Goal: Find specific page/section: Find specific page/section

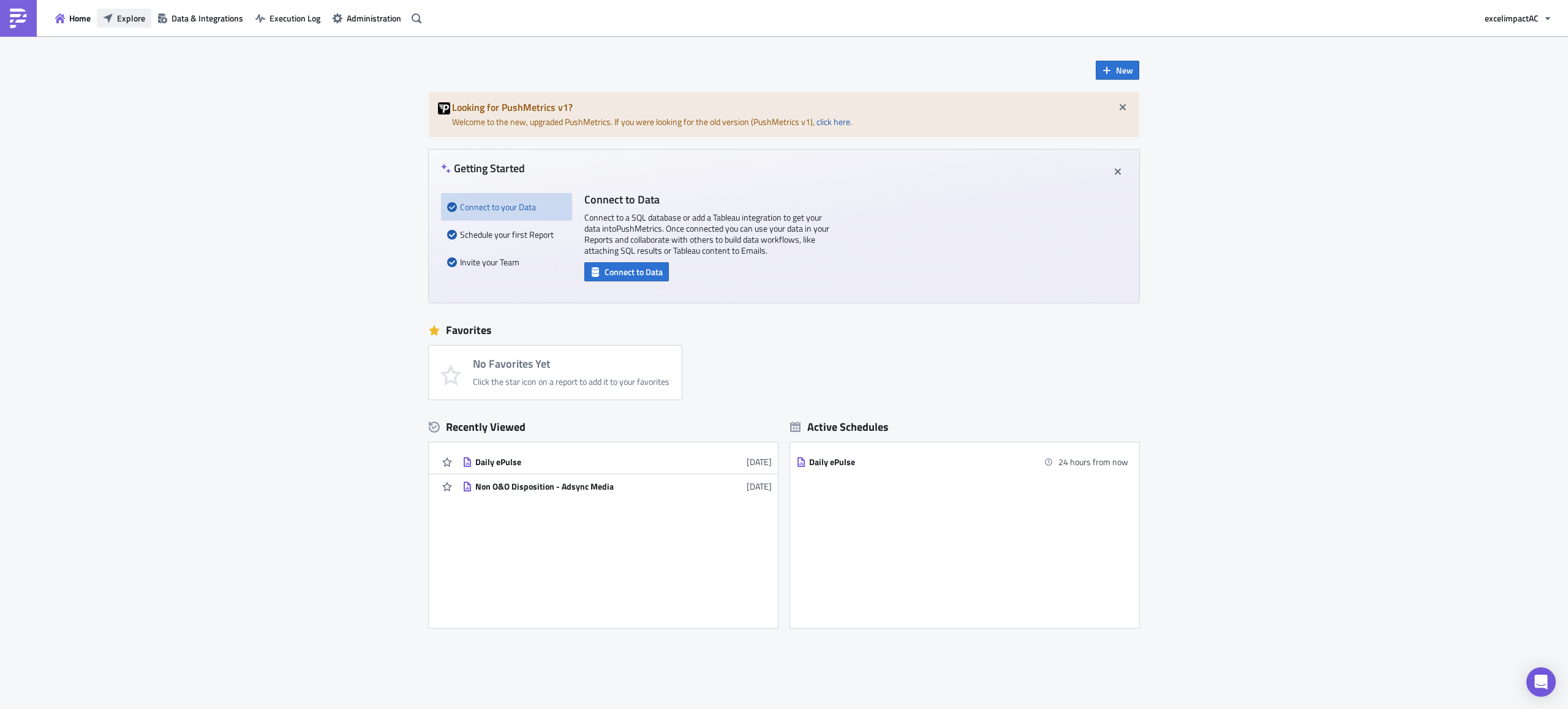
click at [135, 16] on span "Explore" at bounding box center [131, 18] width 28 height 13
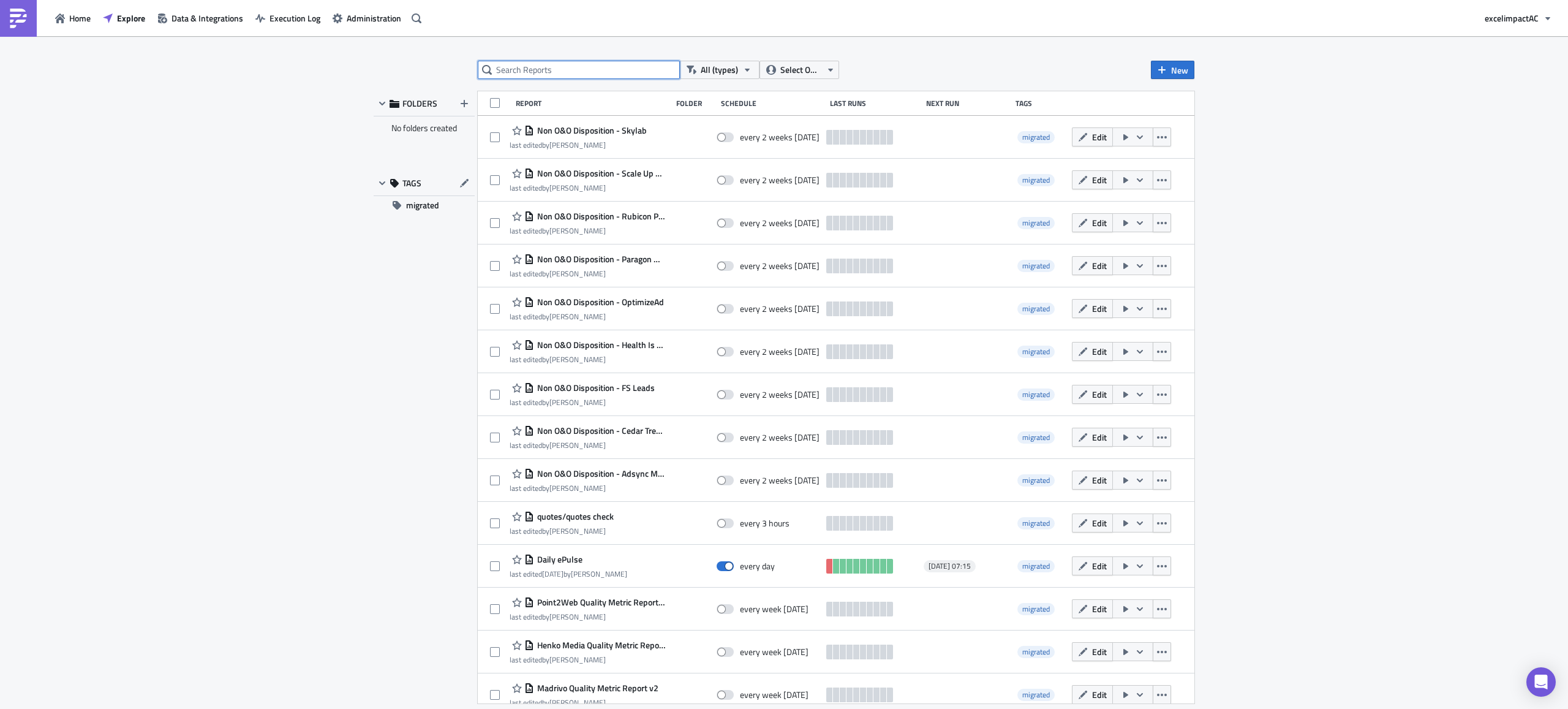
click at [577, 68] on input "text" at bounding box center [579, 69] width 202 height 18
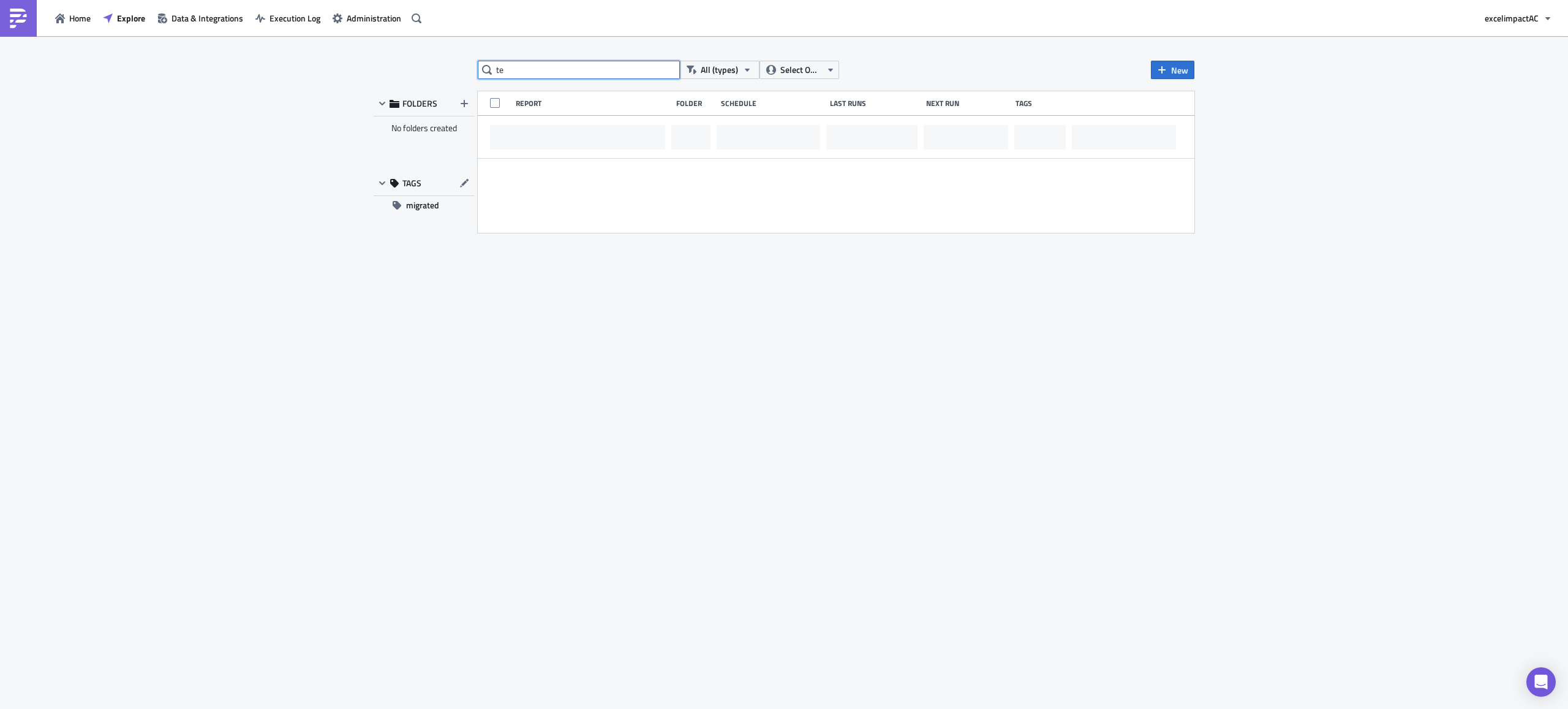
type input "t"
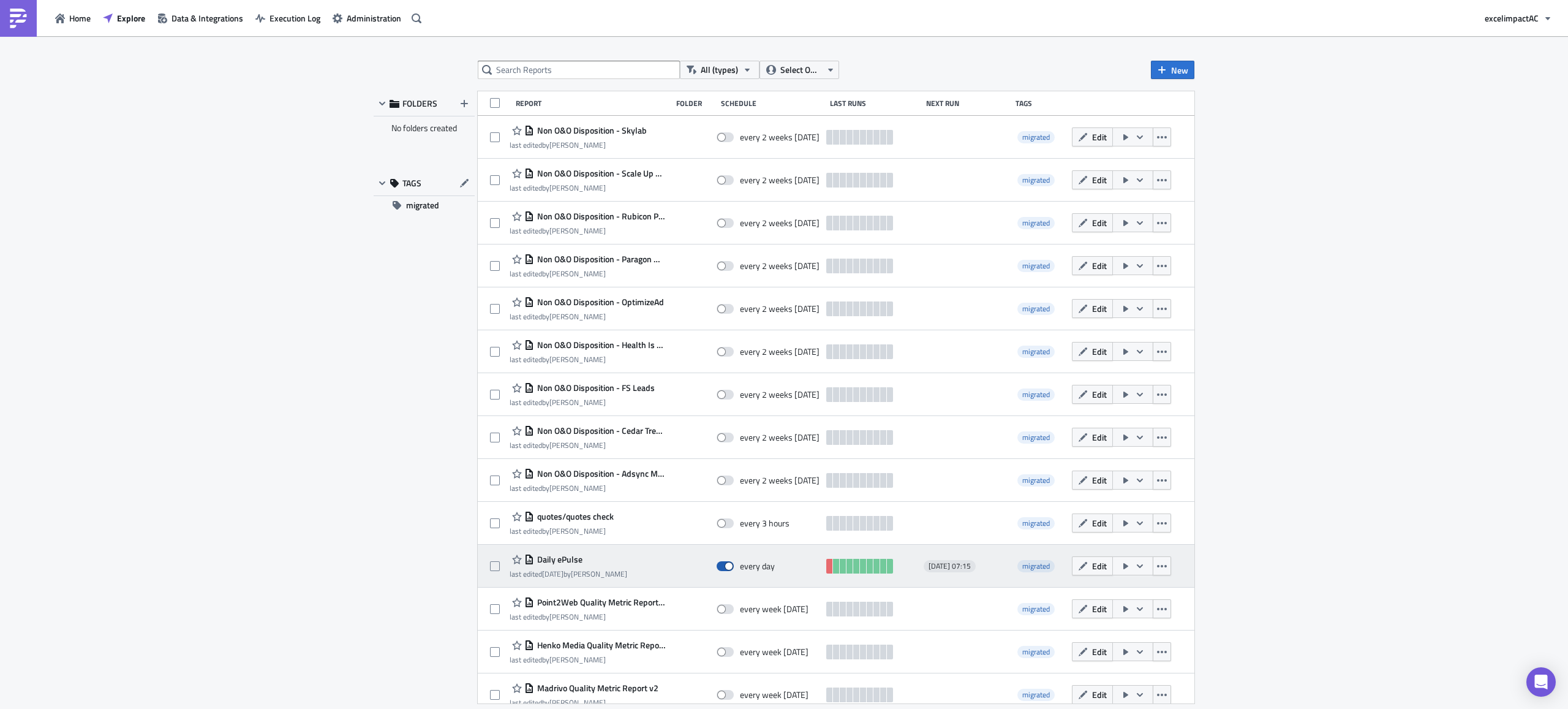
click at [718, 566] on span at bounding box center [725, 566] width 17 height 9
click at [719, 566] on input "checkbox" at bounding box center [723, 567] width 8 height 8
checkbox input "false"
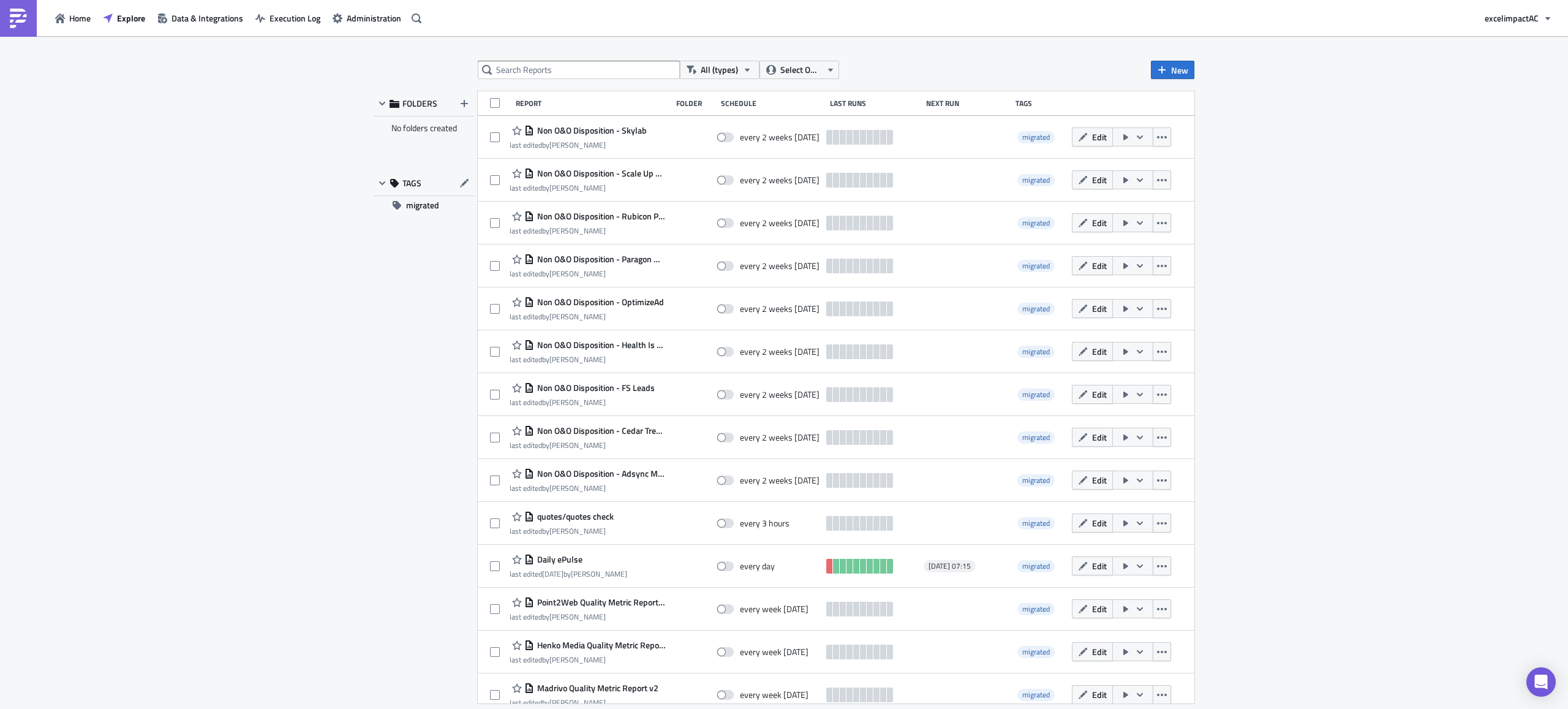
click at [1270, 564] on div "All (types) Select Owner New FOLDERS No folders created TAGS migrated Report Fo…" at bounding box center [784, 373] width 1568 height 674
